Goal: Navigation & Orientation: Find specific page/section

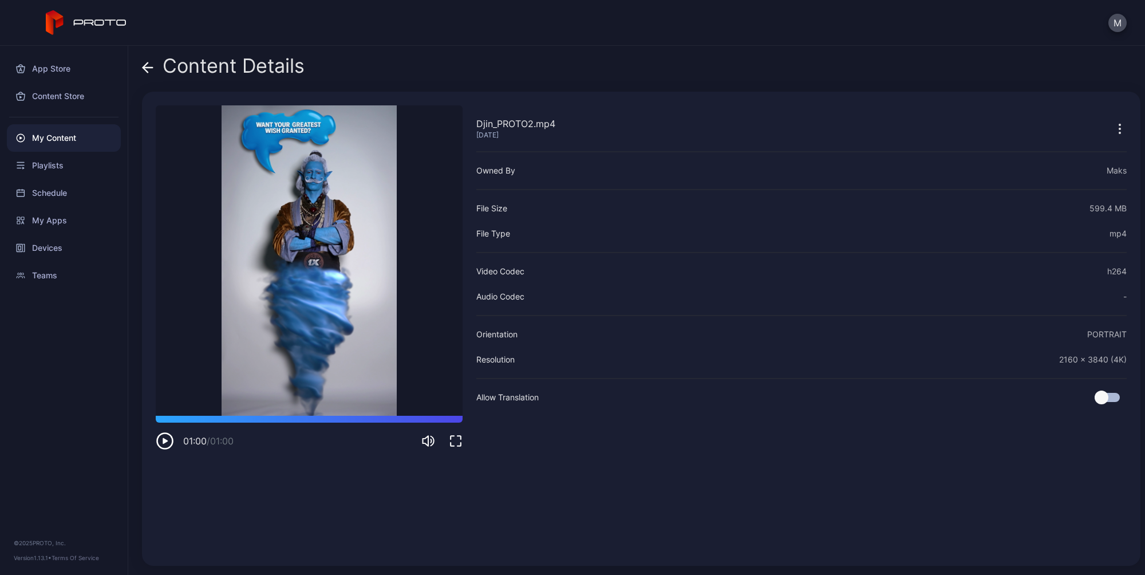
click at [794, 54] on div "Content Details Djin_PROTO2.mp4 [DATE] Sorry, your browser doesn‘t support embe…" at bounding box center [636, 310] width 1017 height 529
click at [57, 142] on div "My Content" at bounding box center [64, 137] width 114 height 27
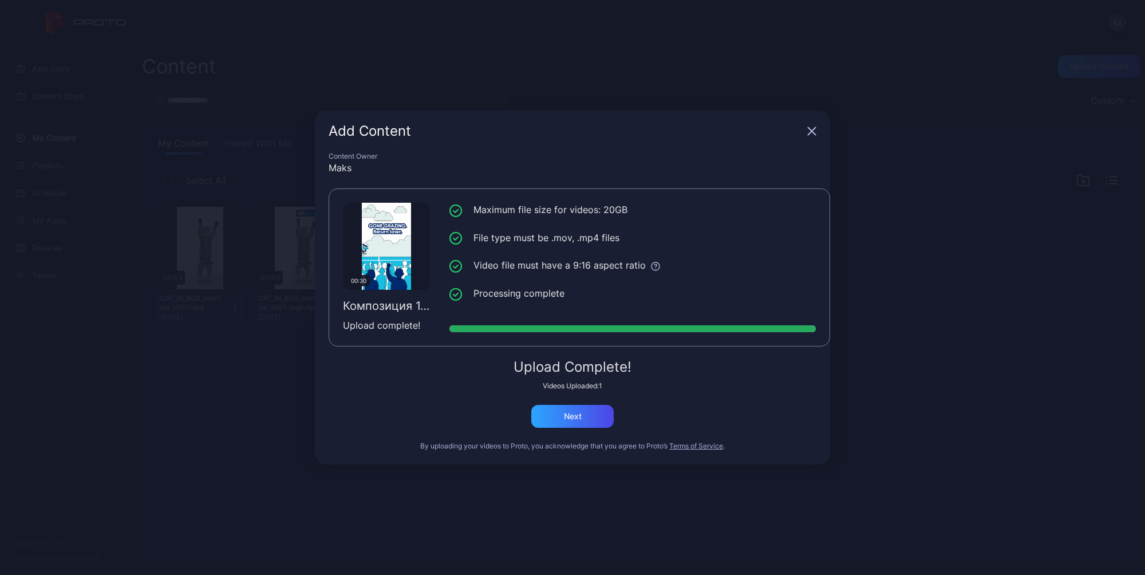
click at [772, 206] on li "Maximum file size for videos: 20GB" at bounding box center [632, 210] width 366 height 14
click at [570, 415] on div "Next" at bounding box center [573, 416] width 18 height 9
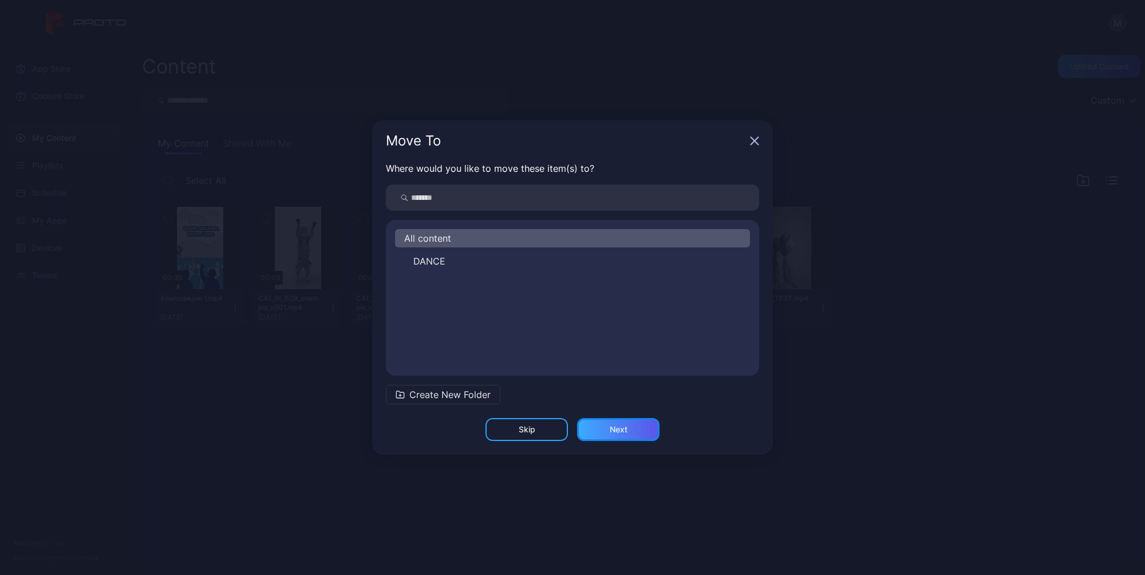
click at [618, 431] on div "Next" at bounding box center [619, 429] width 18 height 9
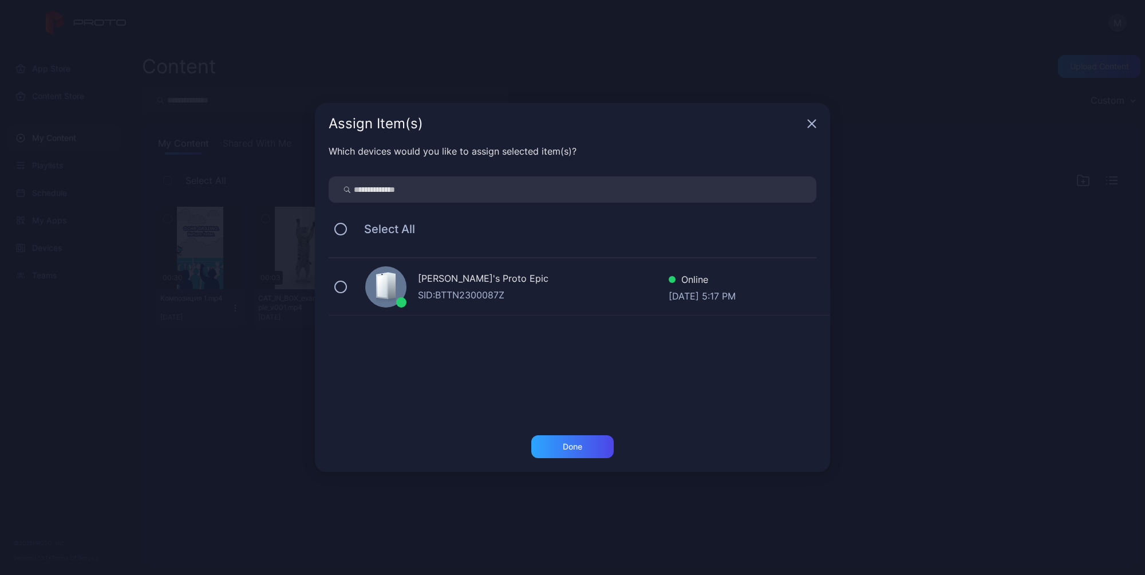
click at [546, 283] on div "[PERSON_NAME]'s Proto Epic" at bounding box center [543, 279] width 251 height 17
click at [570, 449] on div "Done" at bounding box center [572, 446] width 19 height 9
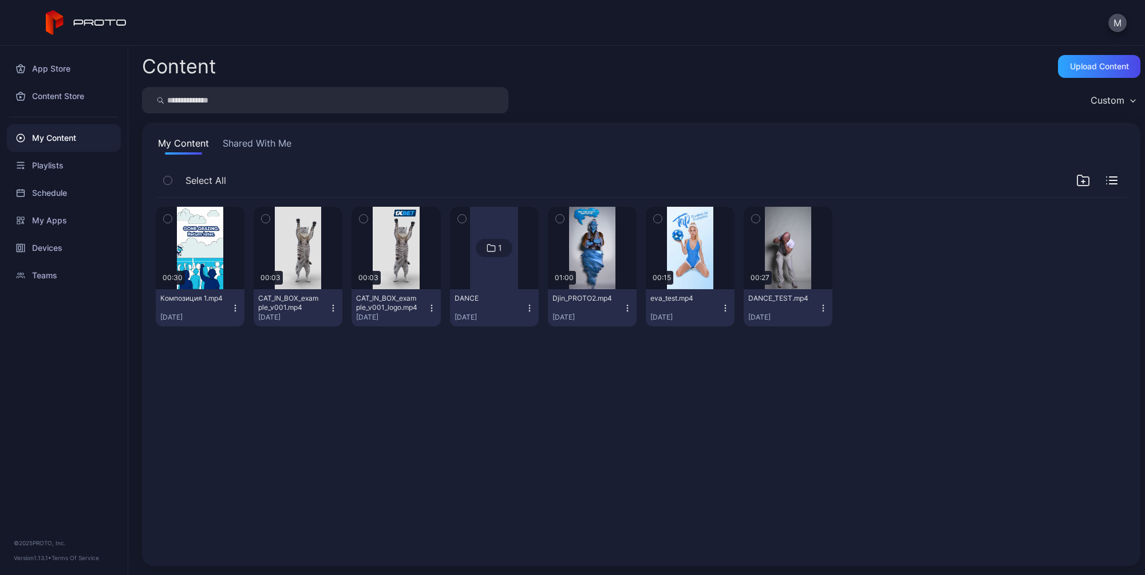
click at [492, 266] on div at bounding box center [494, 248] width 48 height 82
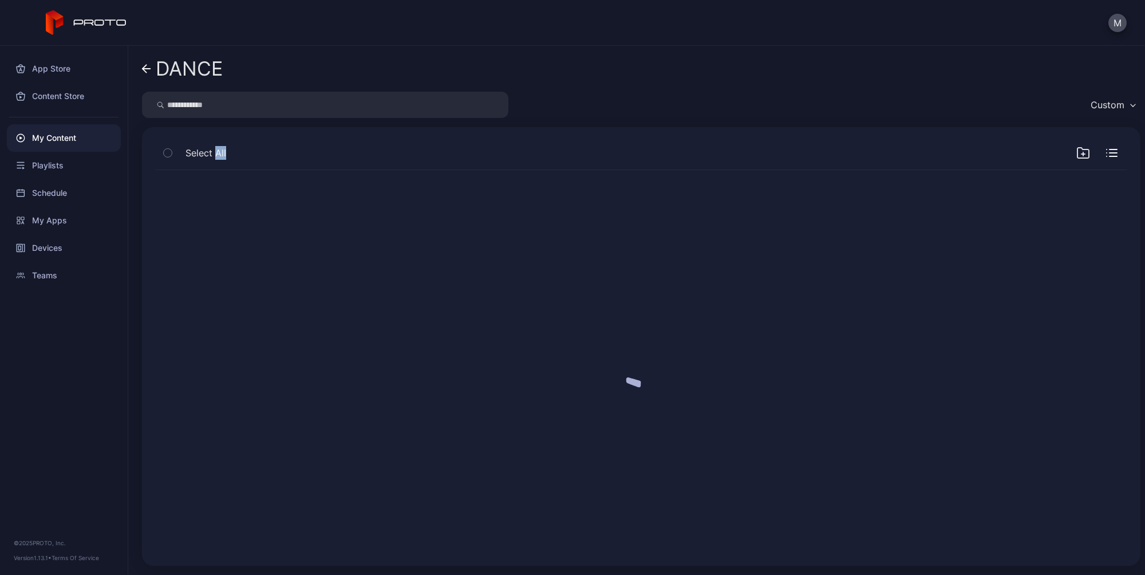
click at [492, 266] on div at bounding box center [641, 361] width 989 height 400
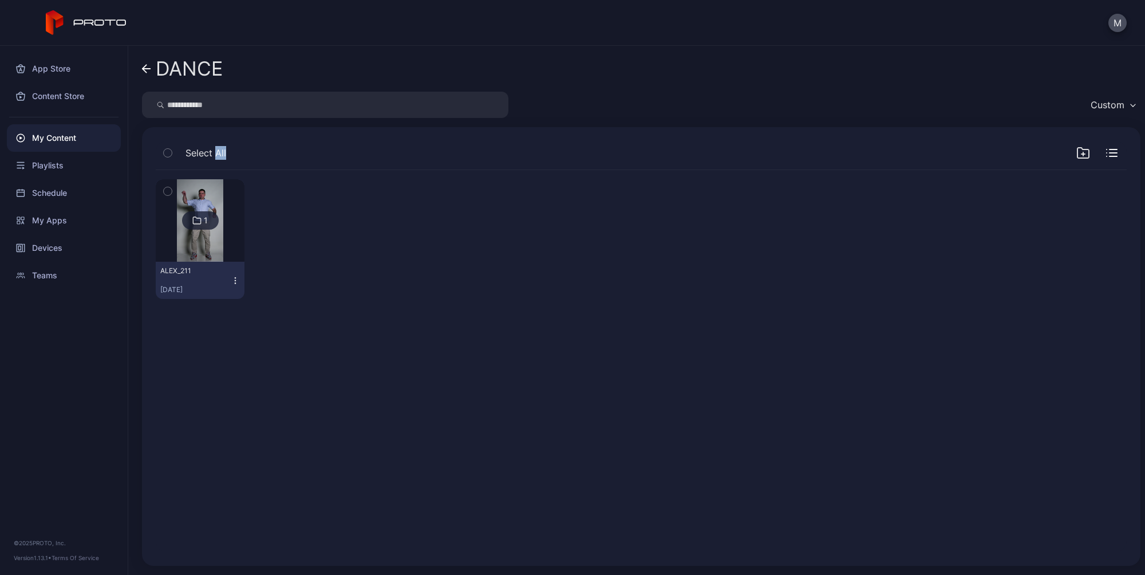
click at [151, 70] on icon at bounding box center [146, 69] width 9 height 10
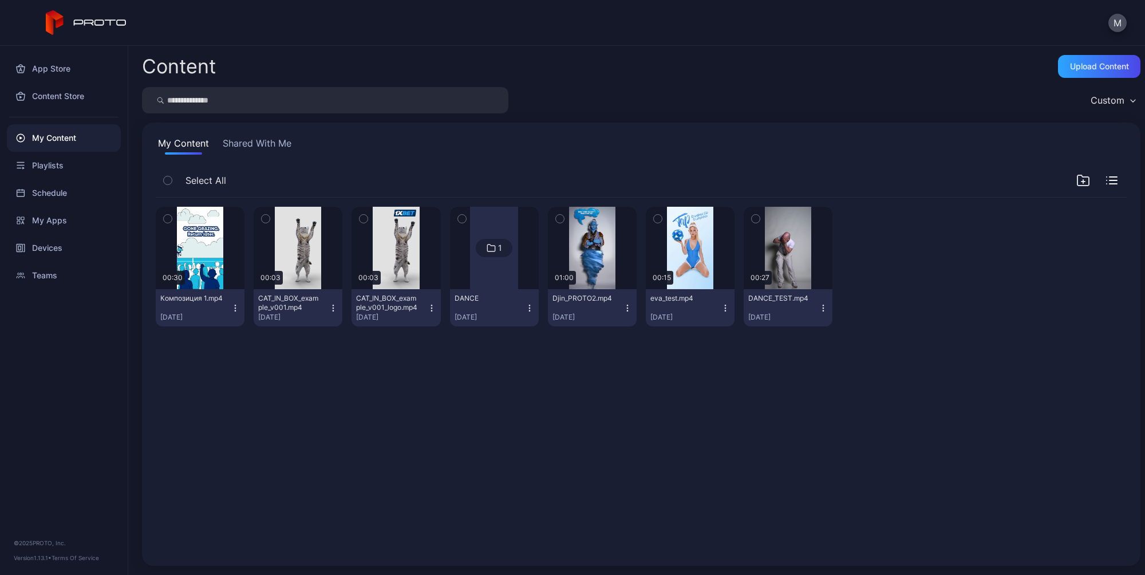
click at [167, 215] on icon "button" at bounding box center [168, 218] width 8 height 13
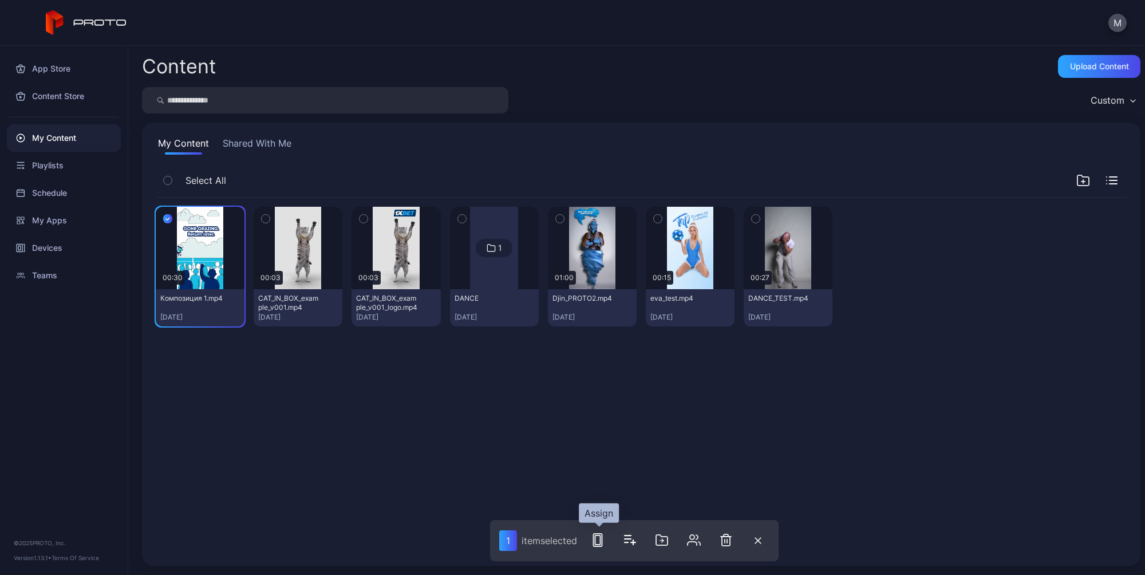
click at [598, 543] on icon "button" at bounding box center [598, 540] width 14 height 14
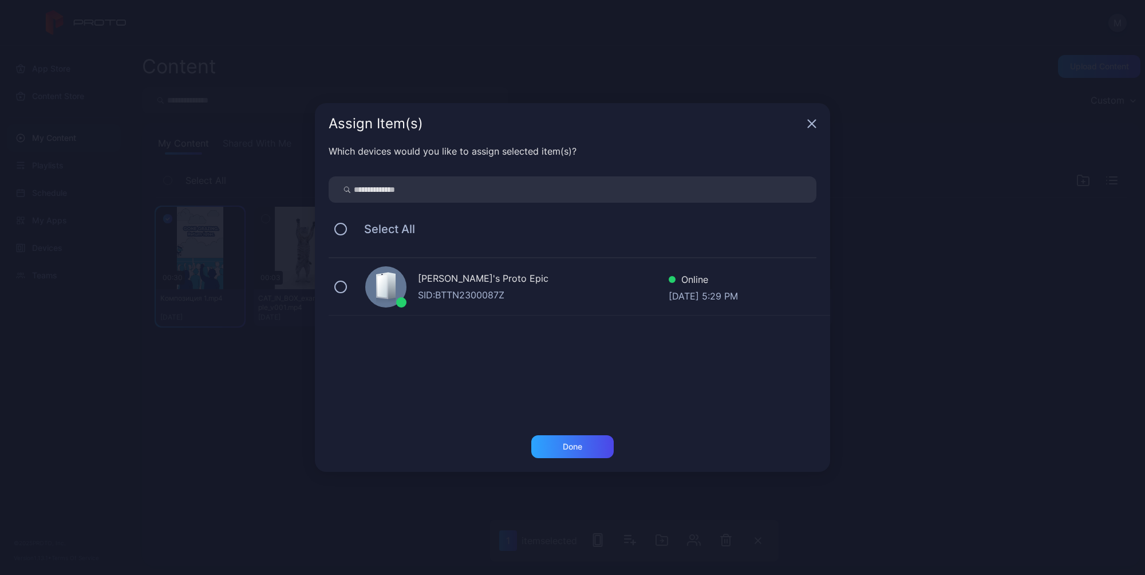
click at [482, 278] on div "[PERSON_NAME]'s Proto Epic" at bounding box center [543, 279] width 251 height 17
click at [587, 456] on div "Done" at bounding box center [572, 446] width 82 height 23
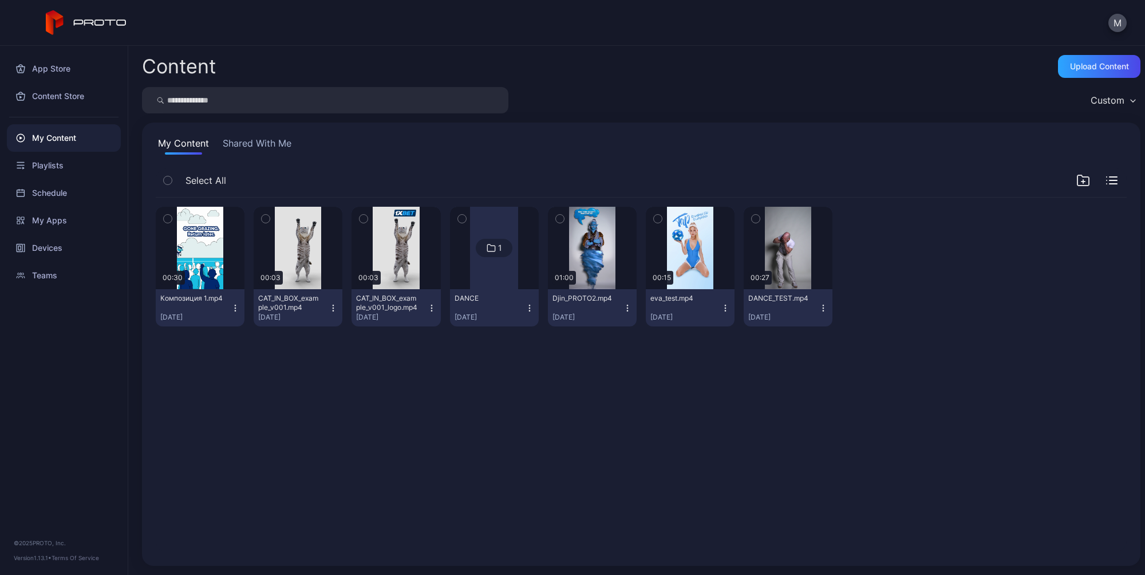
click at [231, 309] on icon "button" at bounding box center [235, 307] width 9 height 9
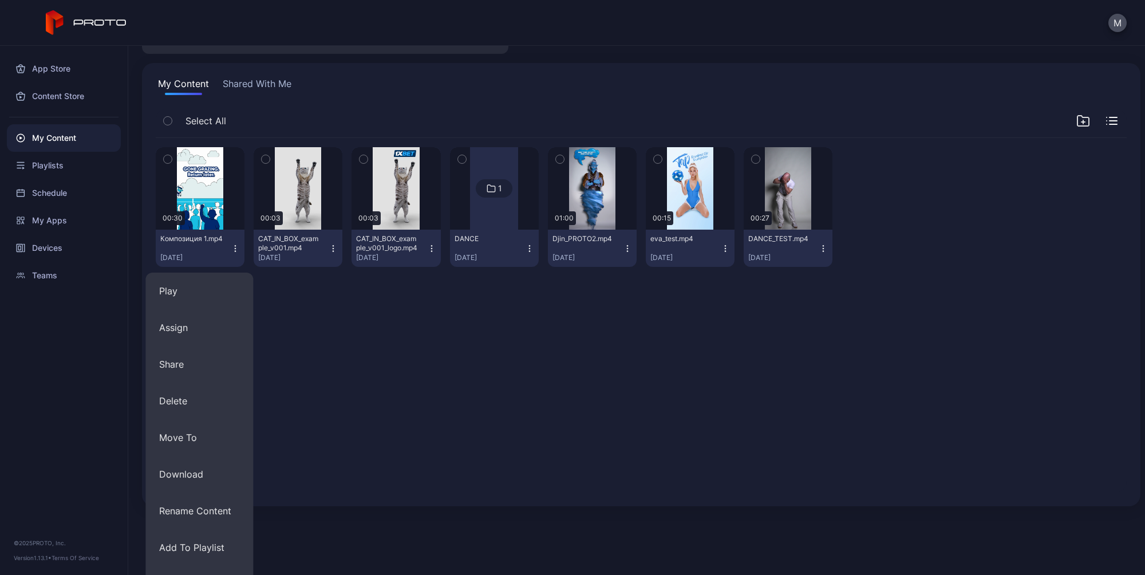
scroll to position [87, 0]
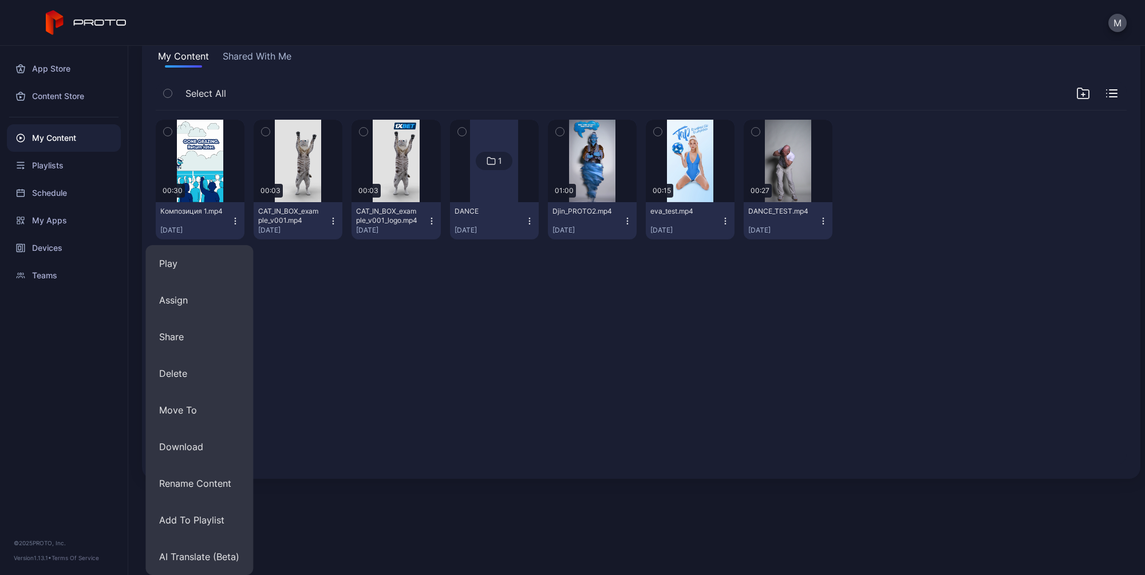
click at [237, 224] on icon "button" at bounding box center [235, 220] width 9 height 9
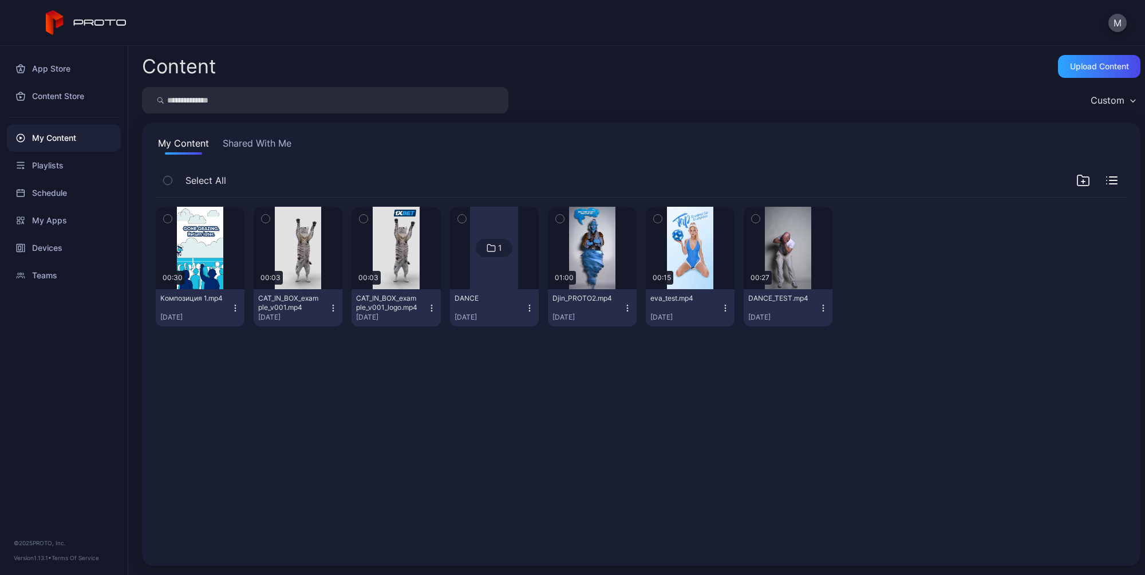
click at [231, 309] on icon "button" at bounding box center [235, 307] width 9 height 9
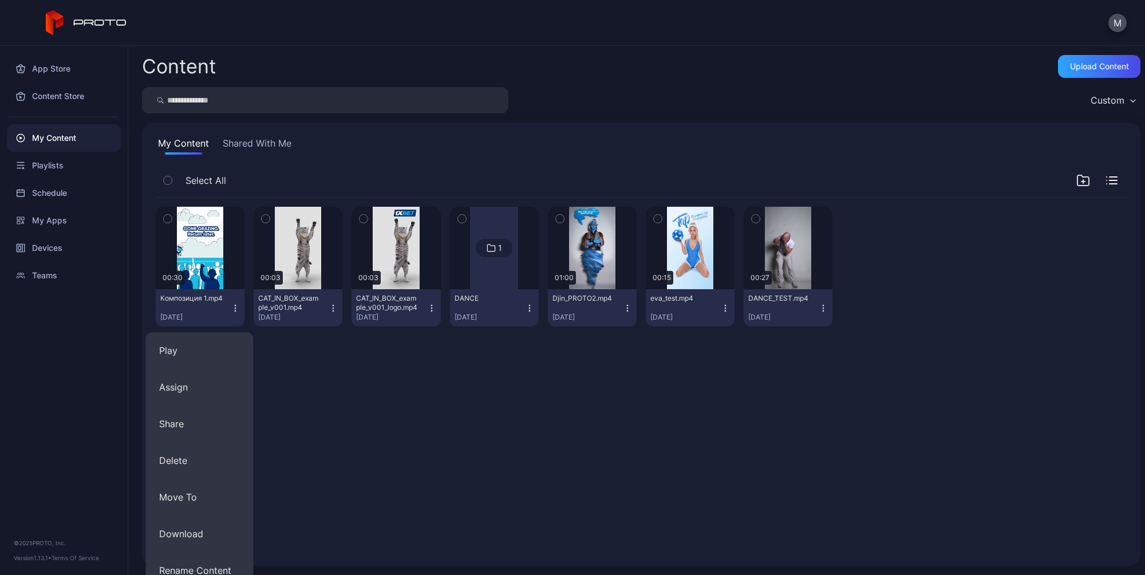
click at [415, 467] on div "Preview 00:30 Композиция 1.mp4 [DATE] Preview 00:03 CAT_IN_BOX_example_v001.mp4…" at bounding box center [641, 374] width 989 height 373
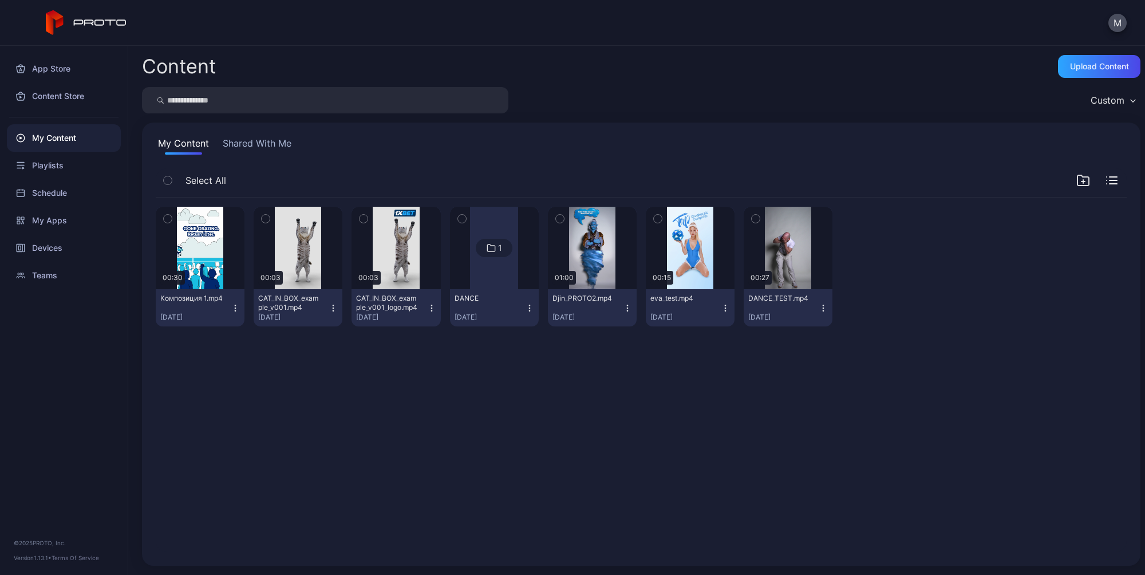
click at [200, 294] on div "Композиция 1.mp4" at bounding box center [191, 298] width 63 height 9
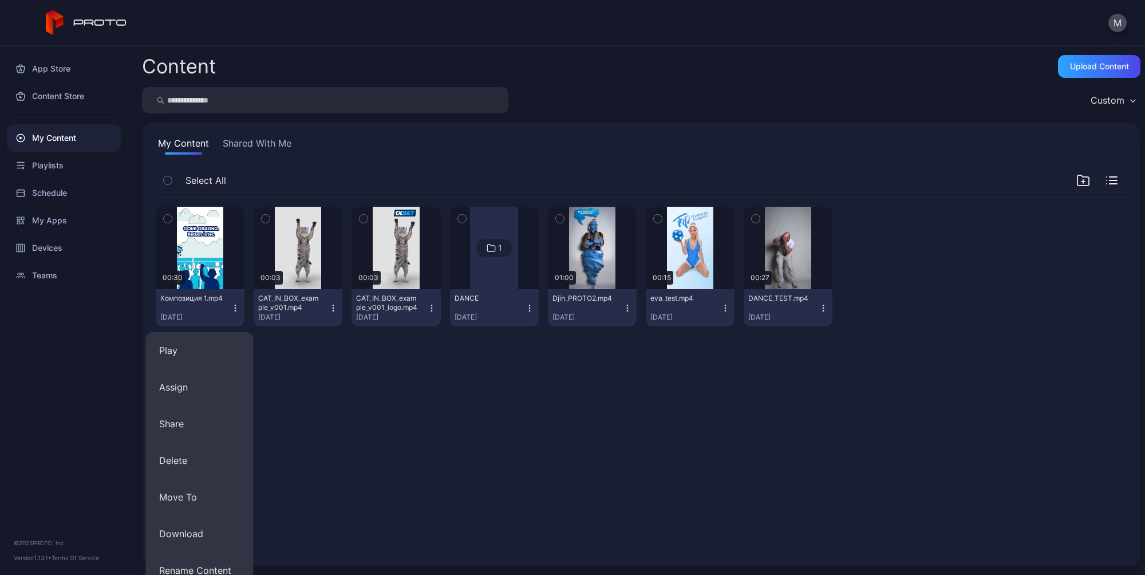
click at [186, 307] on div "Композиция 1.mp4 [DATE]" at bounding box center [195, 308] width 70 height 28
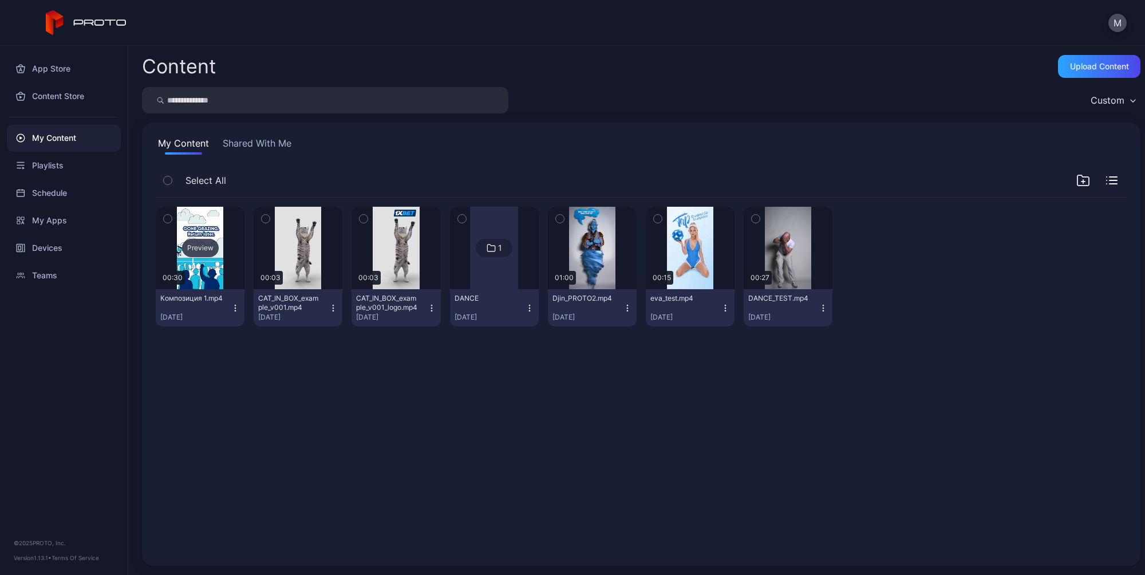
click at [199, 220] on div "Preview" at bounding box center [200, 248] width 89 height 82
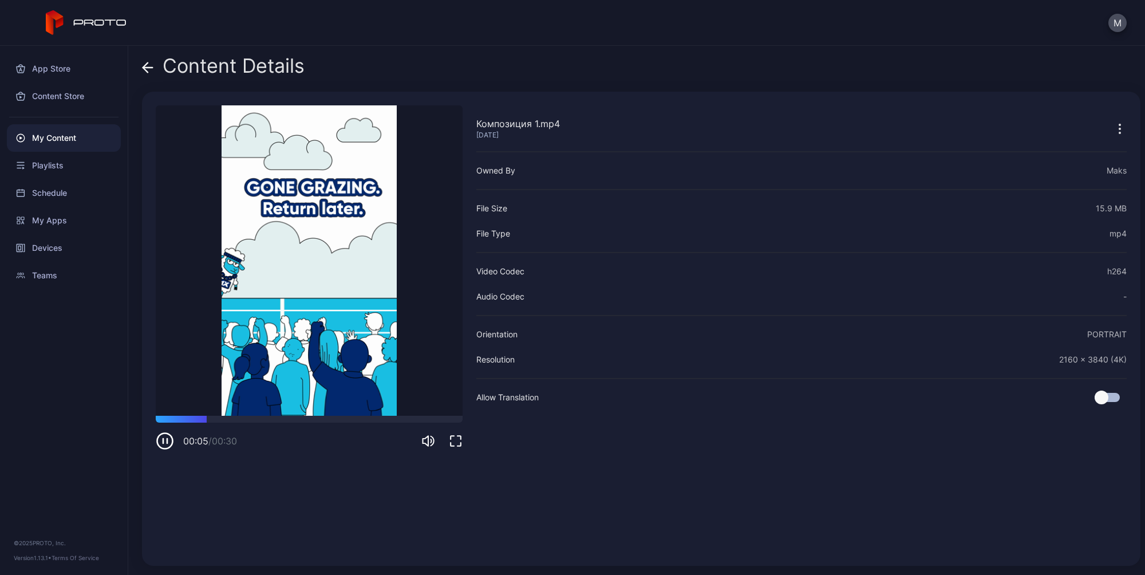
click at [1113, 128] on icon "button" at bounding box center [1120, 129] width 14 height 14
click at [855, 519] on div "Композиция 1.mp4 [DATE] Owned By Maks File Size 15.9 MB File Type mp4 Video Cod…" at bounding box center [801, 328] width 650 height 447
click at [1113, 122] on icon "button" at bounding box center [1120, 129] width 14 height 14
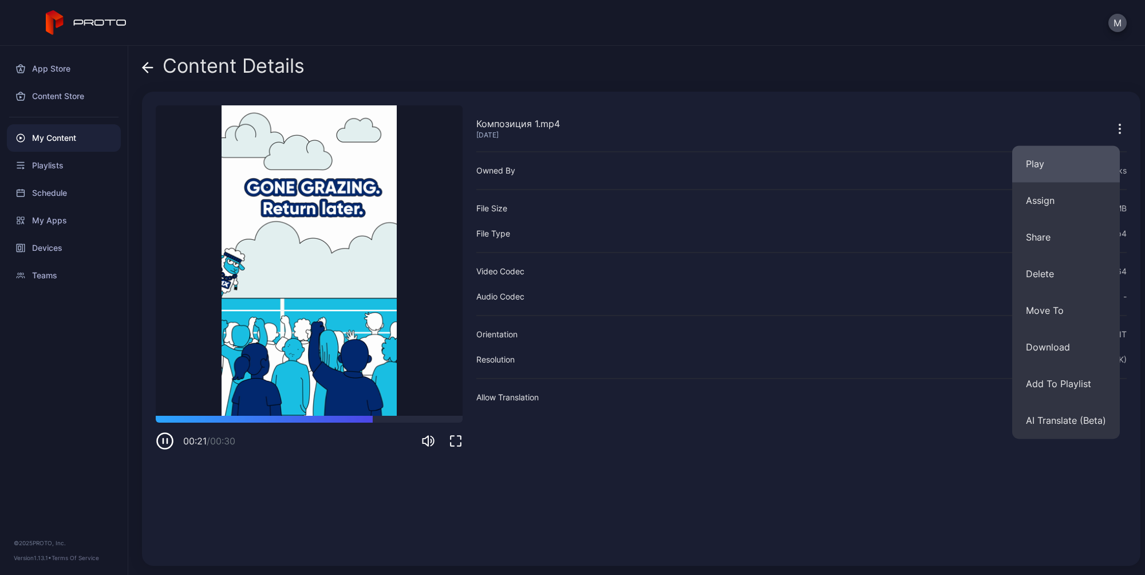
click at [1061, 166] on button "Play" at bounding box center [1066, 163] width 108 height 37
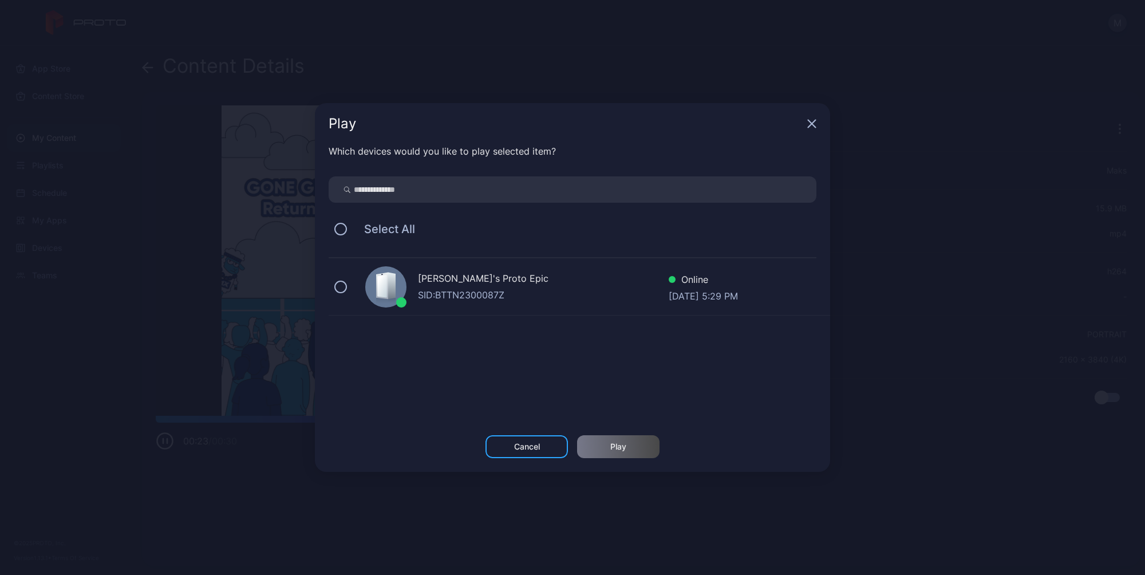
click at [491, 310] on div "Maks's Proto Epic SID: BTTN2300087Z Online [DATE] 5:29 PM" at bounding box center [580, 286] width 502 height 57
click at [619, 449] on div "Play" at bounding box center [618, 446] width 16 height 9
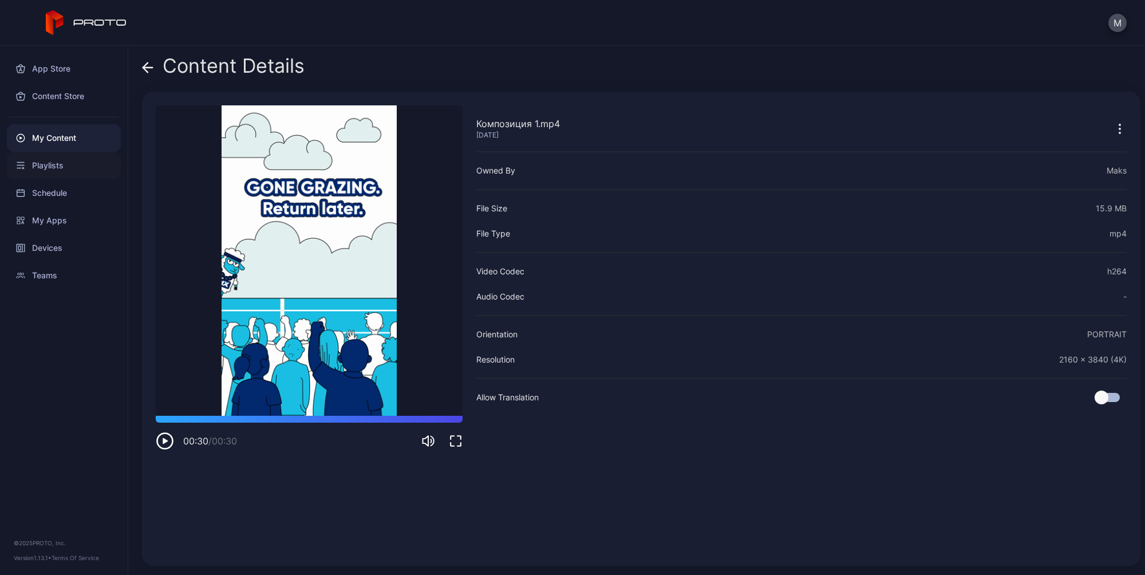
click at [48, 164] on div "Playlists" at bounding box center [64, 165] width 114 height 27
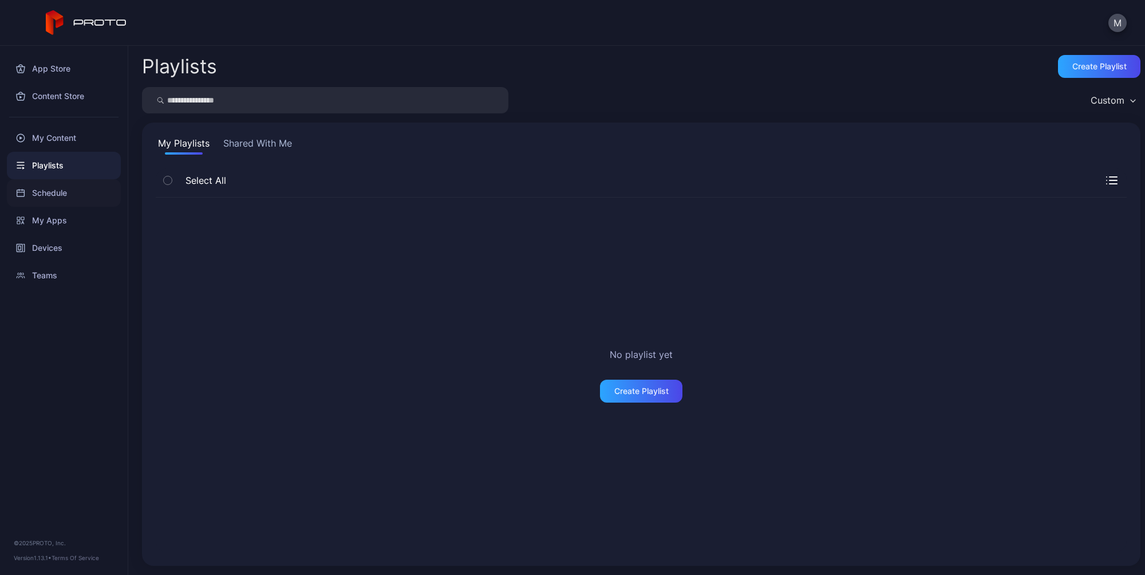
click at [62, 196] on div "Schedule" at bounding box center [64, 192] width 114 height 27
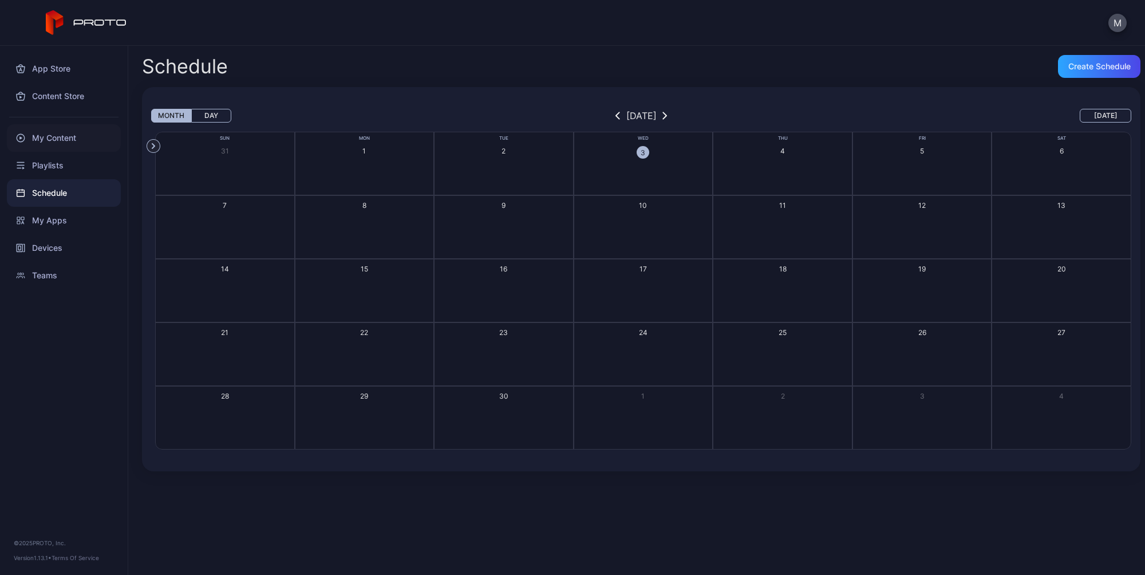
click at [53, 135] on div "My Content" at bounding box center [64, 137] width 114 height 27
